Goal: Information Seeking & Learning: Understand process/instructions

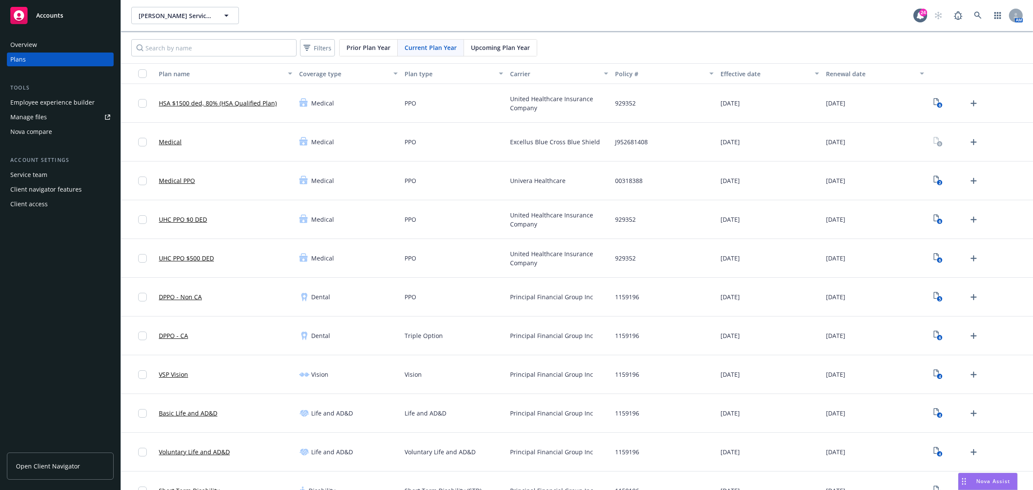
click at [993, 474] on div "Nova Assist" at bounding box center [988, 481] width 59 height 16
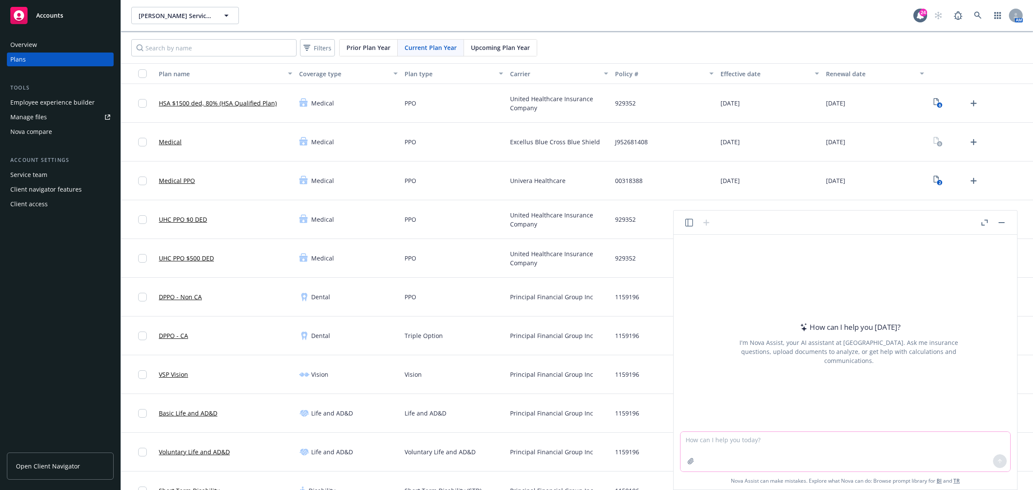
click at [819, 448] on textarea at bounding box center [846, 452] width 330 height 40
paste textarea "The LOA and 401k information is for the site. If an employee asks an LOA or 401…"
type textarea "reword - The LOA and 401k information is for the site. If an employee asks an L…"
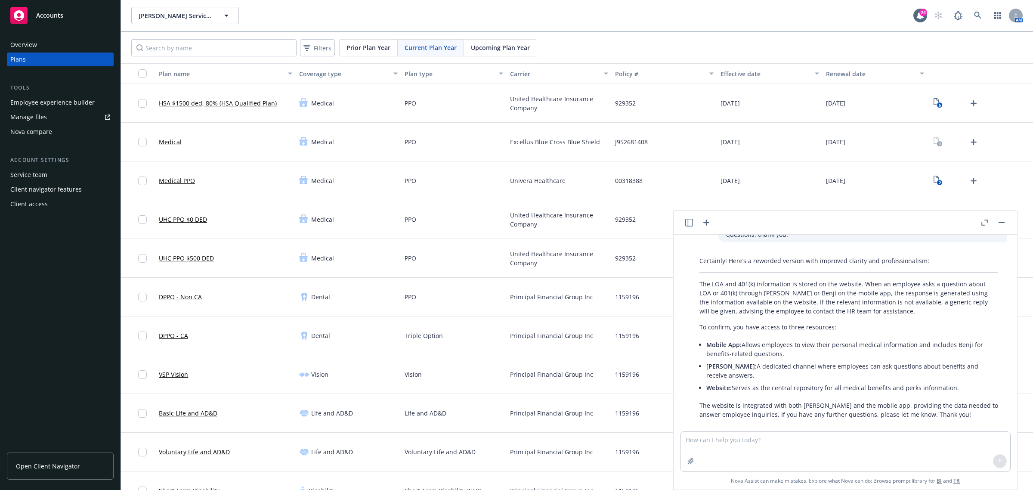
scroll to position [140, 0]
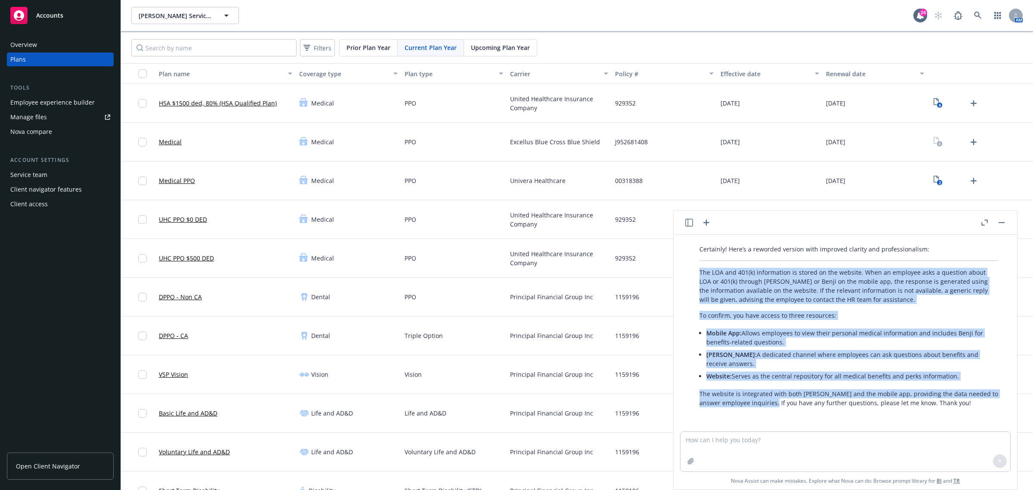
drag, startPoint x: 780, startPoint y: 415, endPoint x: 693, endPoint y: 270, distance: 169.2
click at [693, 270] on div "reword - The LOA and 401k information is for the site. If an employee asks an L…" at bounding box center [845, 333] width 337 height 197
copy div "The LOA and 401(k) information is stored on the website. When an employee asks …"
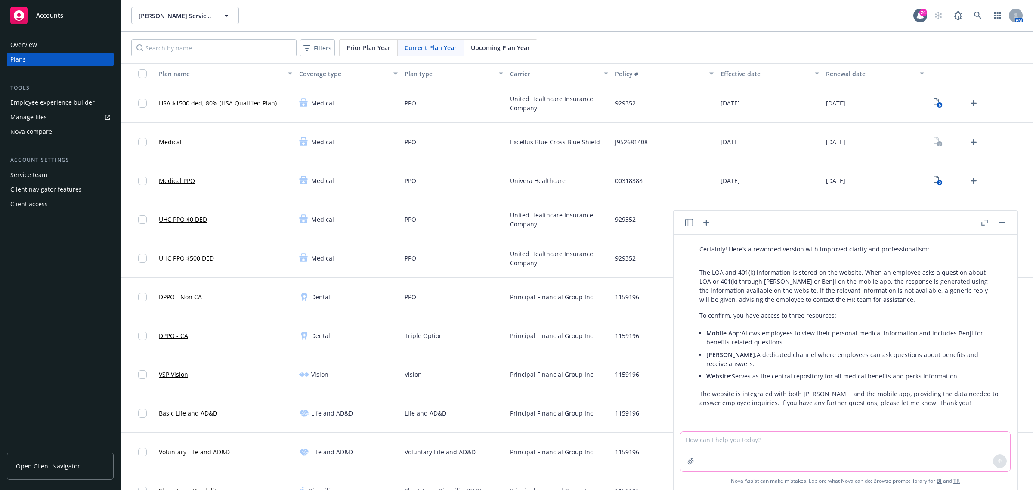
click at [754, 434] on textarea at bounding box center [846, 452] width 330 height 40
paste textarea "central repository"
type textarea "another word for central repository"
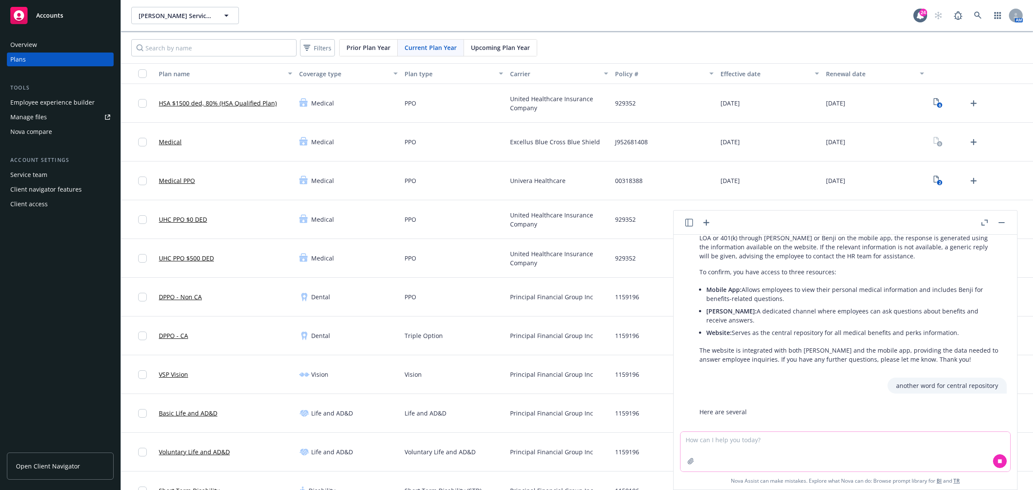
scroll to position [190, 0]
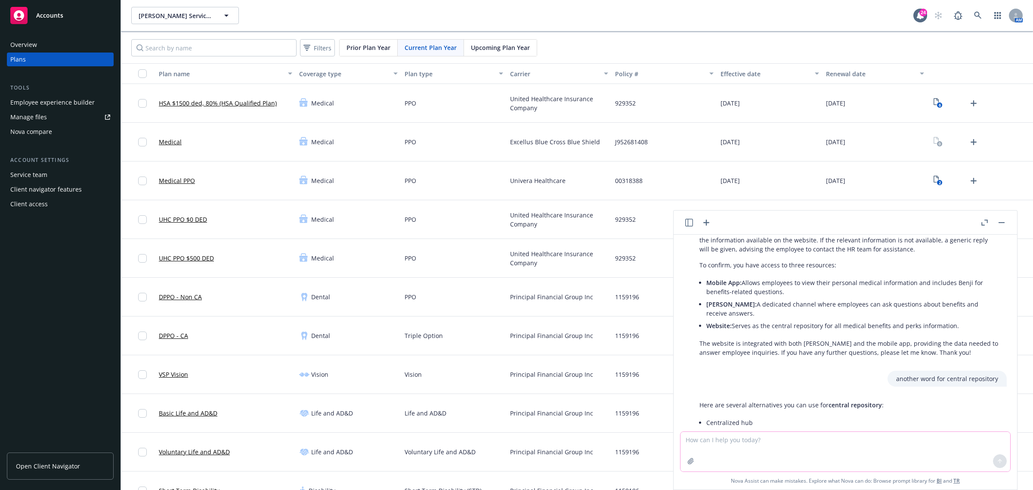
click at [735, 448] on textarea at bounding box center [846, 452] width 330 height 40
paste textarea "Hope you’re doing well! 😊 ConcertAI currently outsources their LOA to Principal…"
type textarea "reword - Hope you’re doing well! 😊 ConcertAI currently outsources their LOA to …"
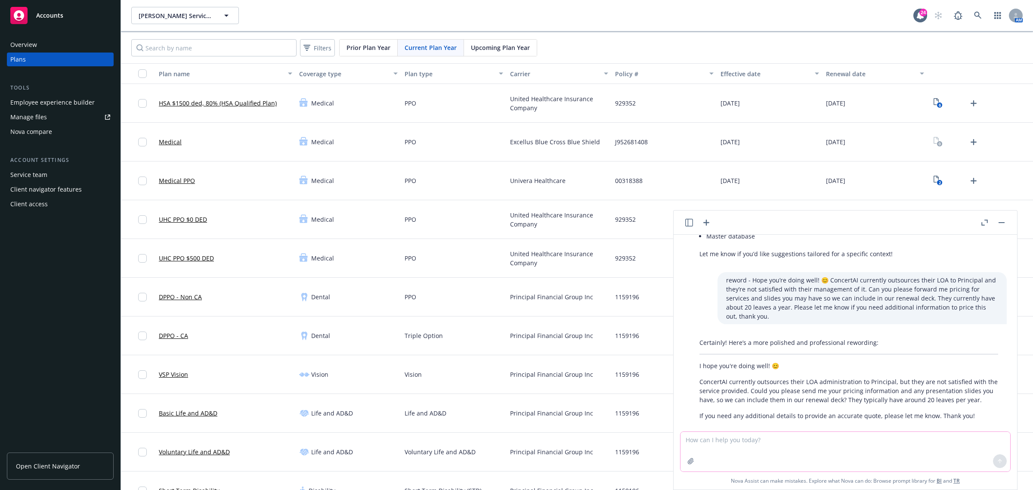
scroll to position [481, 0]
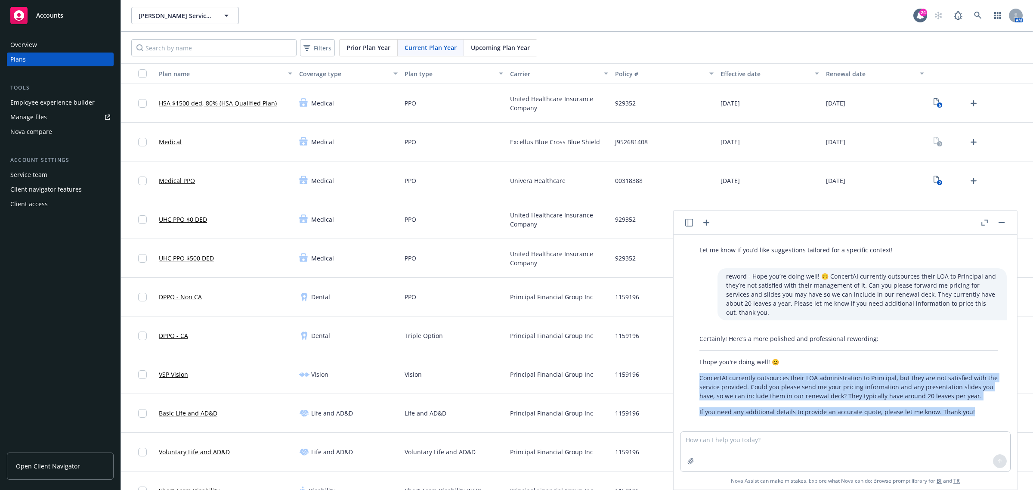
drag, startPoint x: 901, startPoint y: 394, endPoint x: 700, endPoint y: 371, distance: 202.5
click at [700, 371] on div "Certainly! Here’s a more polished and professional rewording: I hope you're doi…" at bounding box center [849, 375] width 316 height 89
copy div "ConcertAI currently outsources their LOA administration to Principal, but they …"
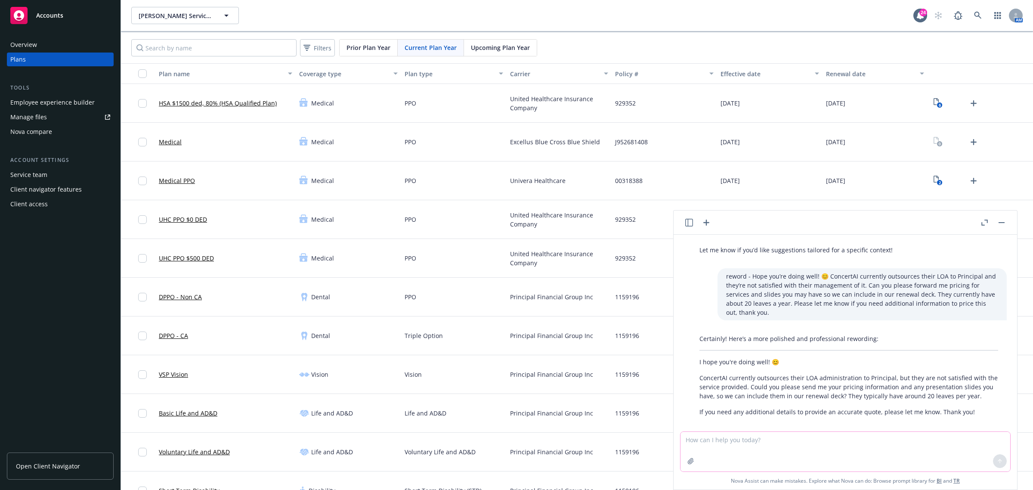
click at [718, 439] on textarea at bounding box center [846, 452] width 330 height 40
paste textarea "Hope you’re well! Our client, ConcertAI, is currently unhappy with their LOA ad…"
type textarea "reword - Hope you’re well! Our client, ConcertAI, is currently unhappy with the…"
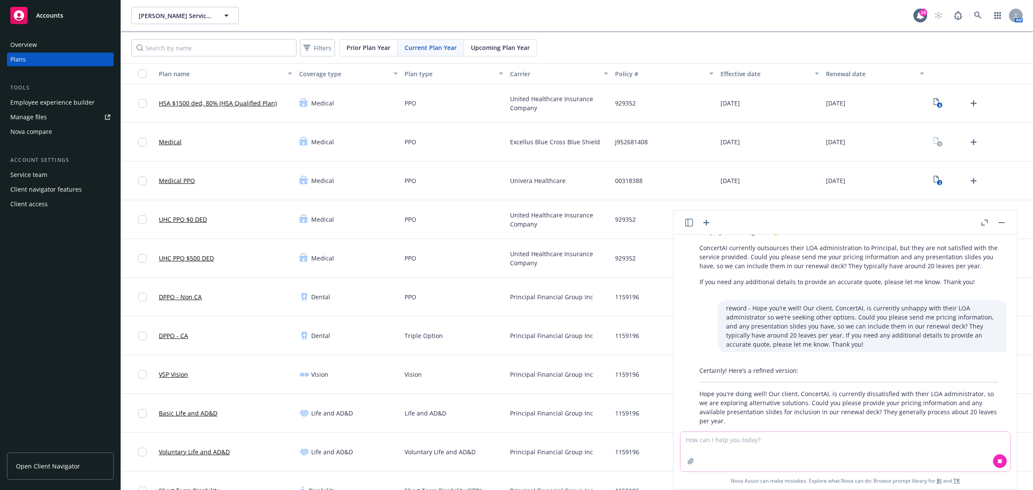
scroll to position [636, 0]
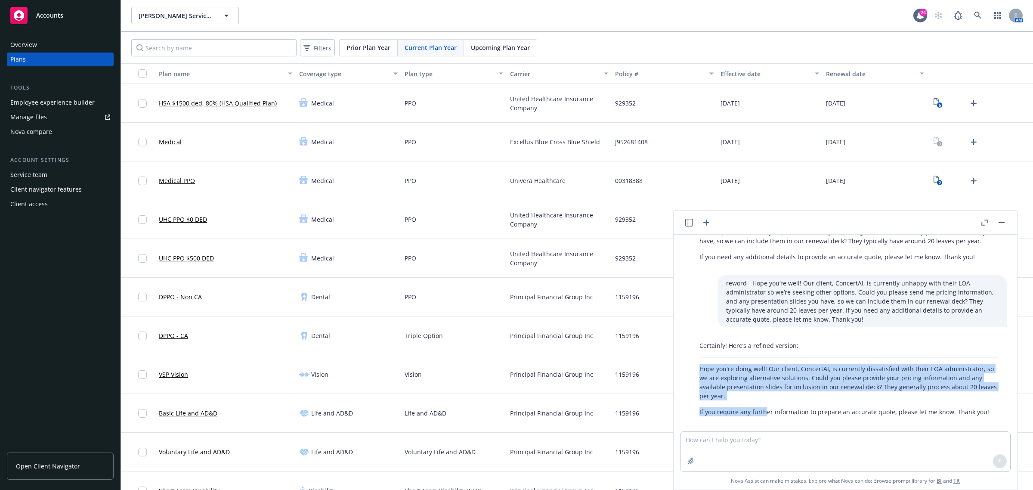
drag, startPoint x: 763, startPoint y: 415, endPoint x: 698, endPoint y: 360, distance: 84.6
click at [698, 360] on div "reword - The LOA and 401k information is for the site. If an employee asks an L…" at bounding box center [845, 333] width 337 height 197
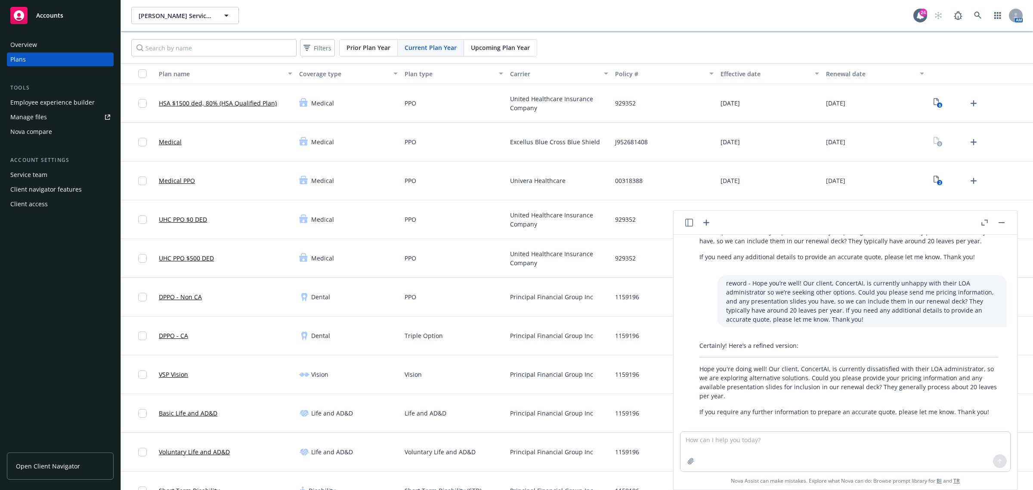
click at [870, 408] on div "Certainly! Here’s a refined version: Hope you're doing well! Our client, Concer…" at bounding box center [849, 379] width 316 height 82
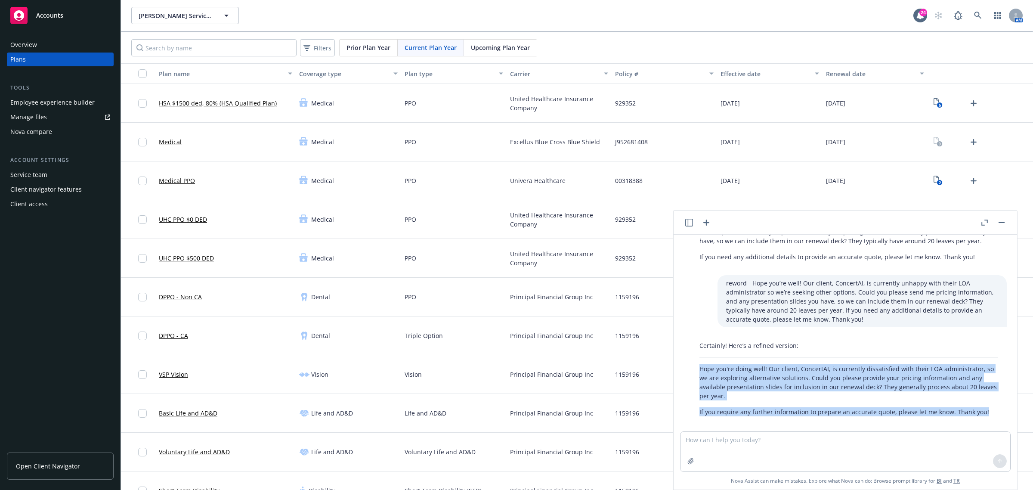
drag, startPoint x: 879, startPoint y: 403, endPoint x: 697, endPoint y: 363, distance: 186.7
click at [697, 363] on div "Certainly! Here’s a refined version: Hope you're doing well! Our client, Concer…" at bounding box center [849, 379] width 316 height 82
copy div "Hope you're doing well! Our client, ConcertAI, is currently dissatisfied with t…"
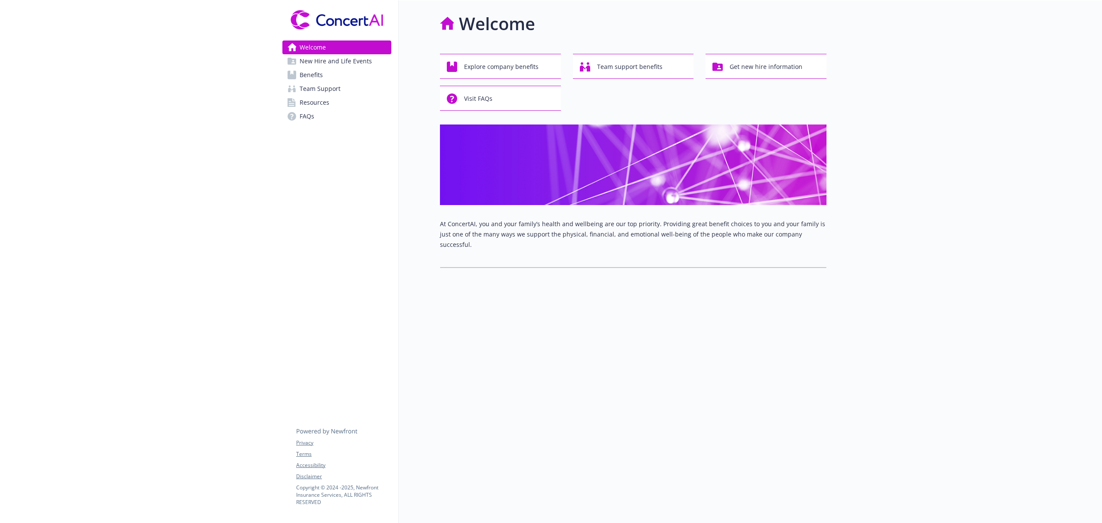
click at [312, 76] on span "Benefits" at bounding box center [311, 75] width 23 height 14
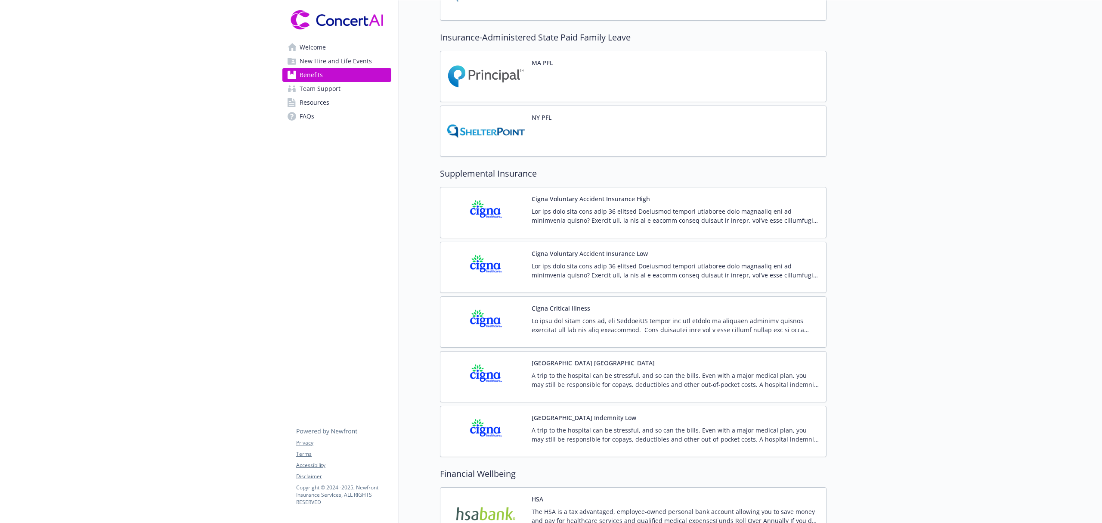
click at [569, 219] on p at bounding box center [676, 216] width 288 height 18
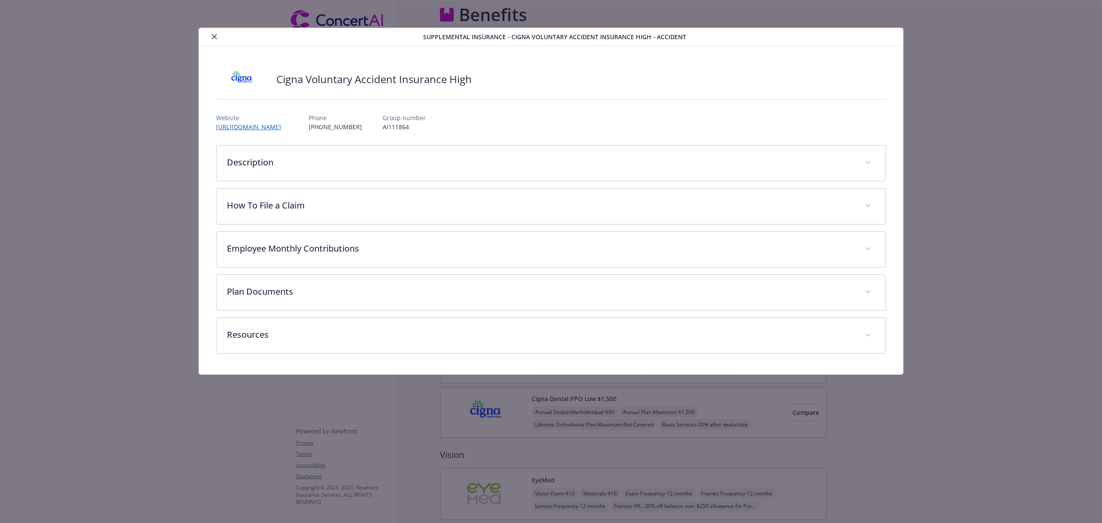
scroll to position [861, 0]
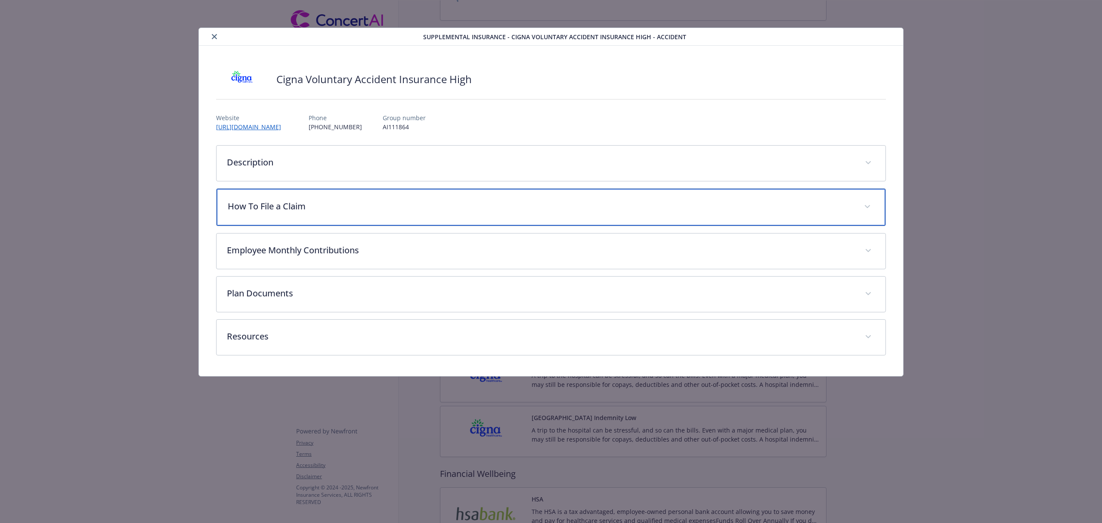
click at [339, 209] on p "How To File a Claim" at bounding box center [541, 206] width 626 height 13
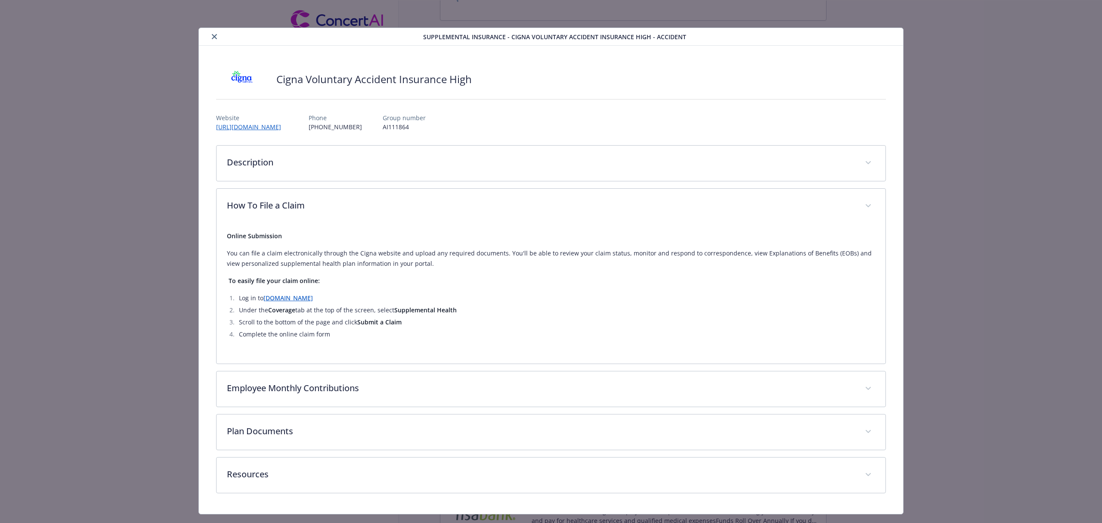
click at [214, 35] on icon "close" at bounding box center [214, 36] width 5 height 5
